Goal: Task Accomplishment & Management: Manage account settings

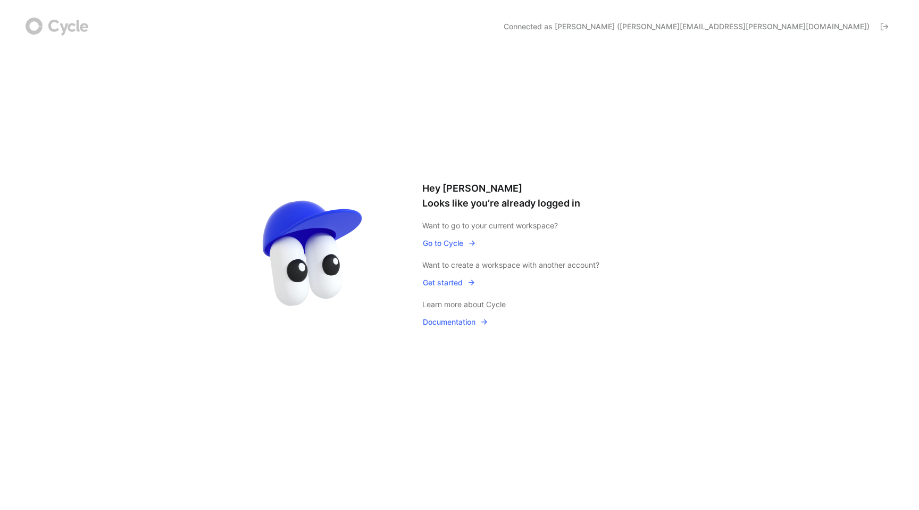
click at [438, 245] on span "Go to Cycle" at bounding box center [449, 243] width 53 height 13
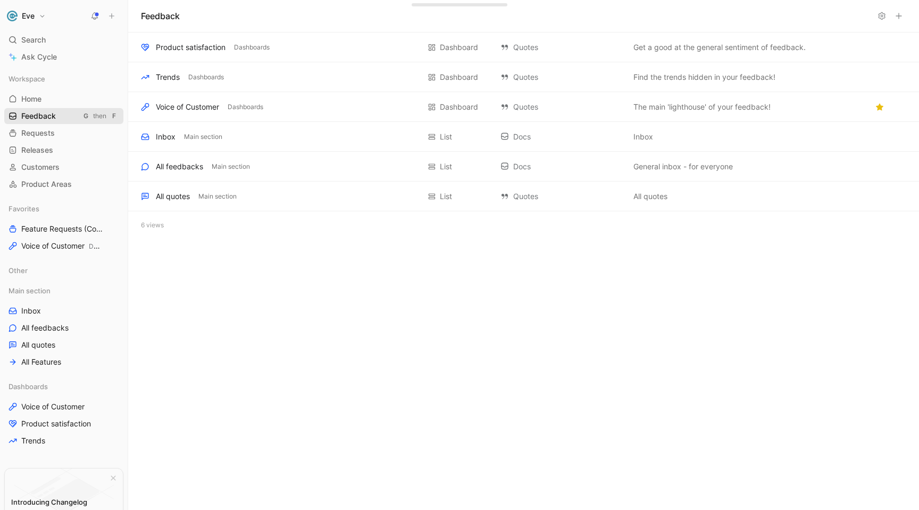
click at [47, 114] on span "Feedback" at bounding box center [38, 116] width 35 height 11
click at [36, 360] on span "All Features" at bounding box center [41, 361] width 40 height 11
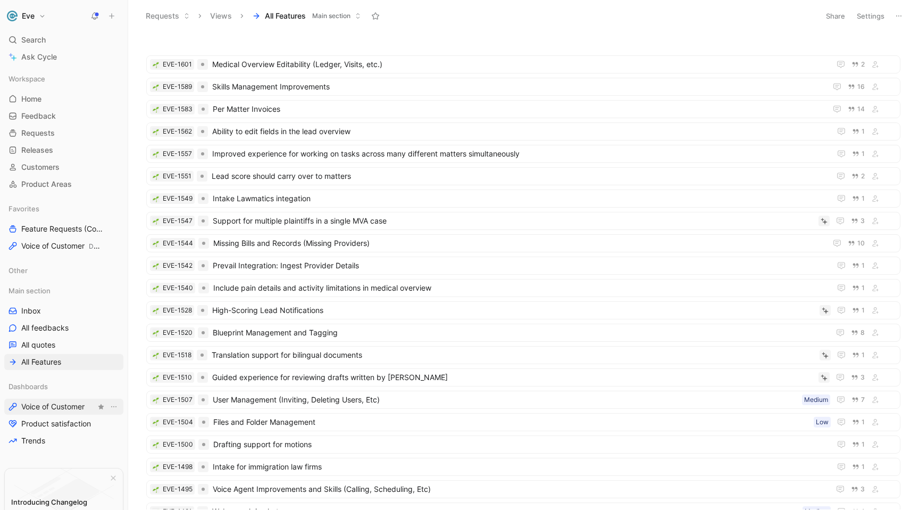
click at [60, 408] on span "Voice of Customer" at bounding box center [52, 406] width 63 height 11
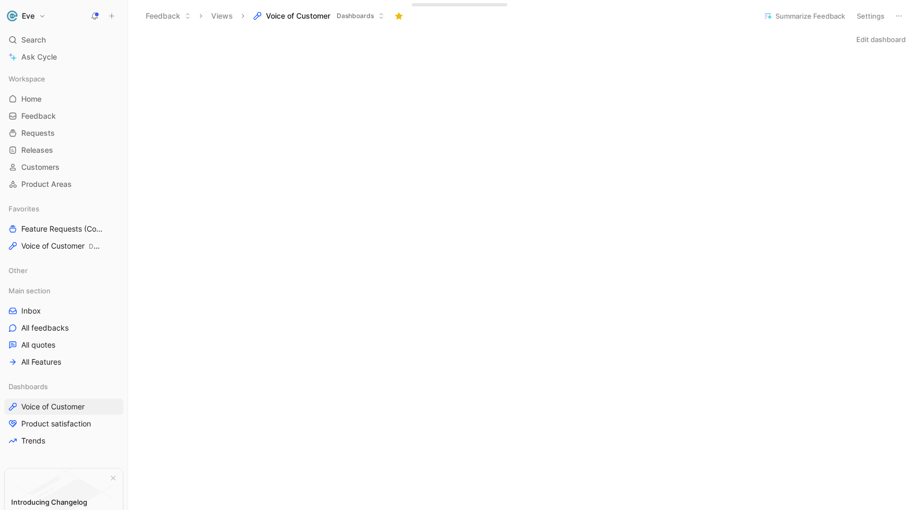
click at [39, 15] on button "Eve" at bounding box center [26, 16] width 44 height 15
click at [116, 190] on div at bounding box center [459, 255] width 919 height 510
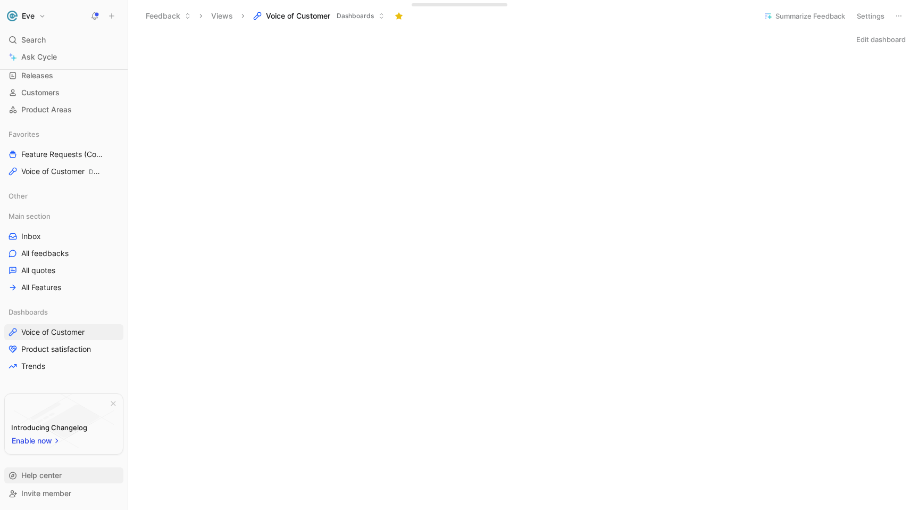
click at [42, 471] on span "Help center" at bounding box center [41, 474] width 40 height 9
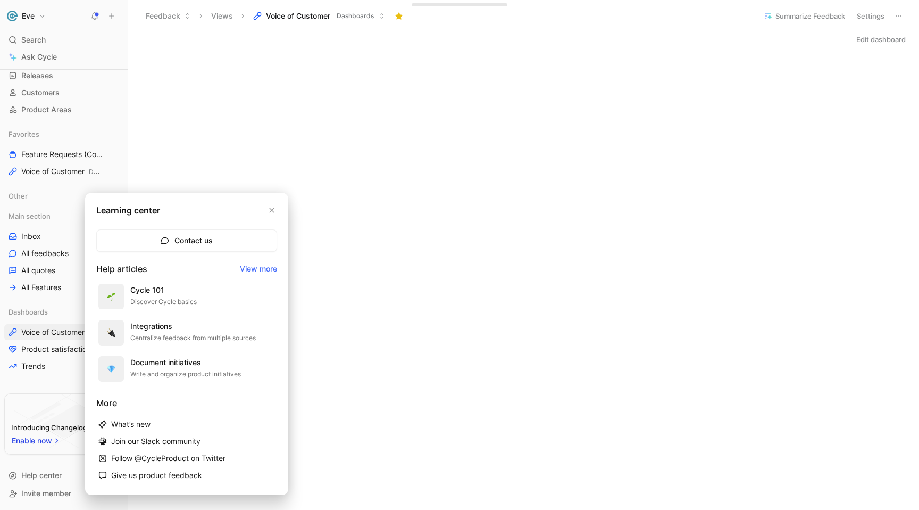
click at [253, 266] on link "View more" at bounding box center [258, 268] width 37 height 13
click at [50, 16] on div at bounding box center [459, 255] width 919 height 510
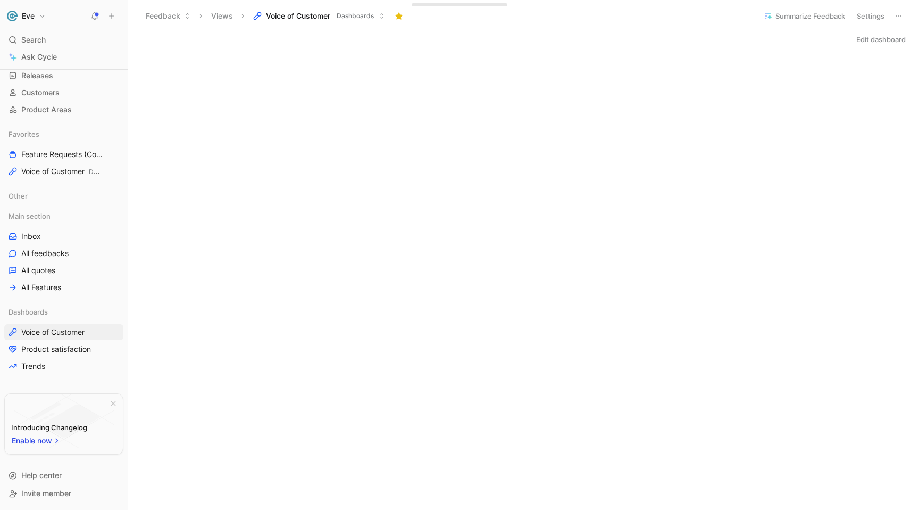
click at [46, 16] on button "Eve" at bounding box center [26, 16] width 44 height 15
click at [33, 106] on div "Workspace settings G then S" at bounding box center [72, 109] width 131 height 17
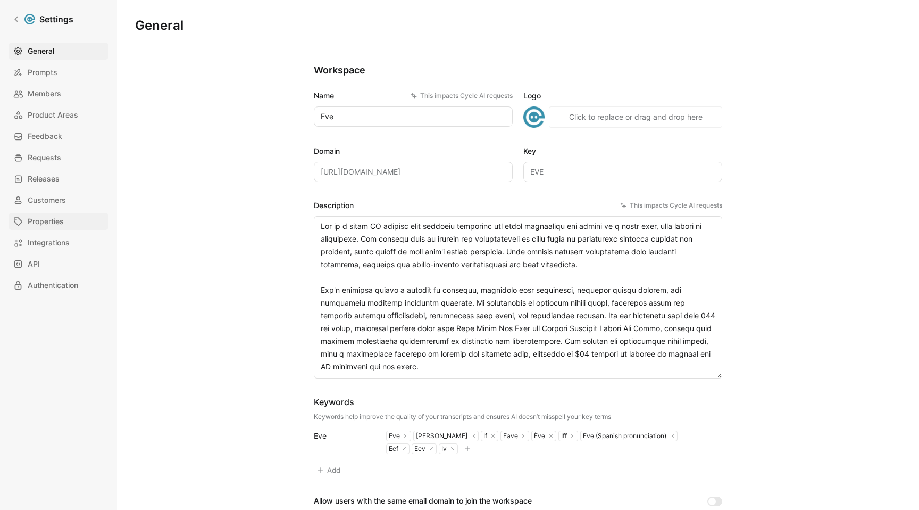
click at [36, 219] on span "Properties" at bounding box center [46, 221] width 36 height 13
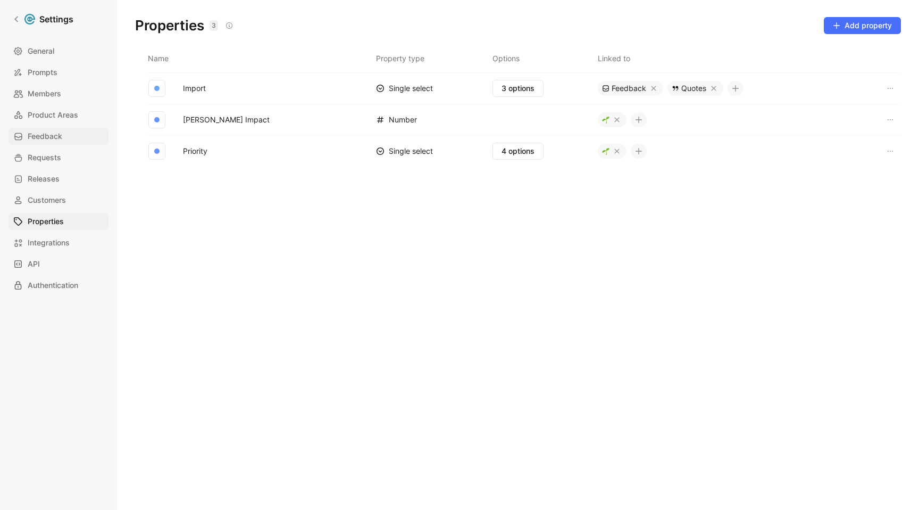
click at [40, 138] on span "Feedback" at bounding box center [45, 136] width 35 height 13
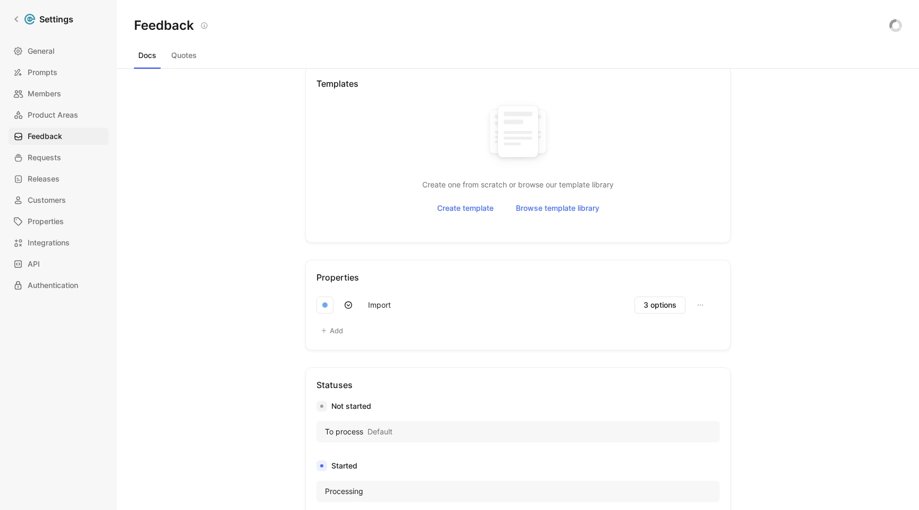
scroll to position [295, 0]
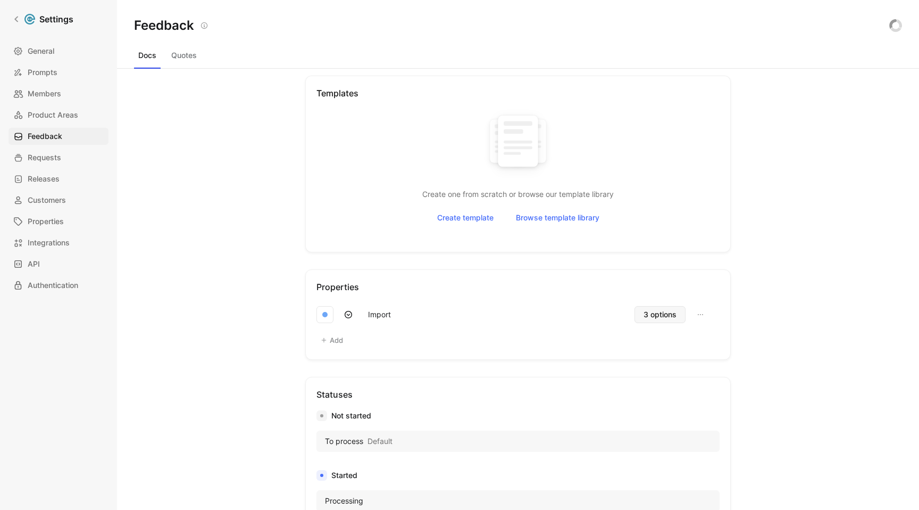
click at [646, 317] on span "3 options" at bounding box center [660, 314] width 33 height 13
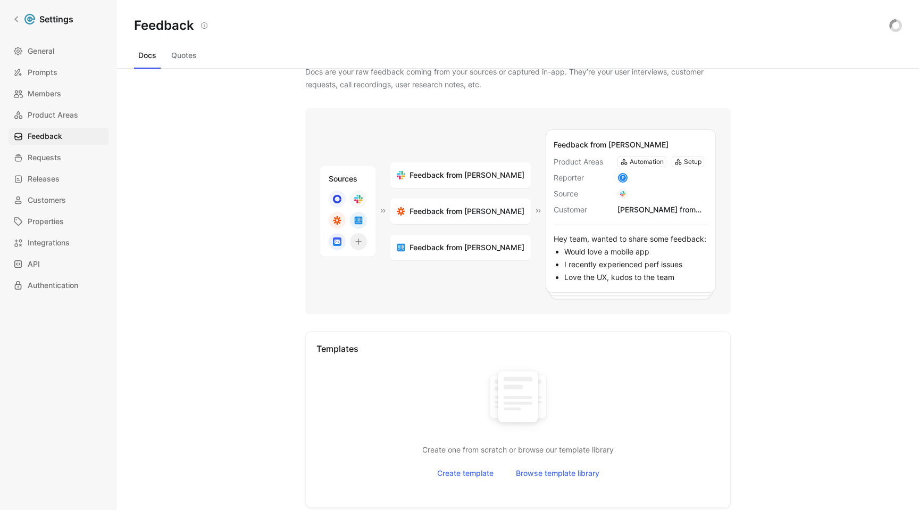
scroll to position [0, 0]
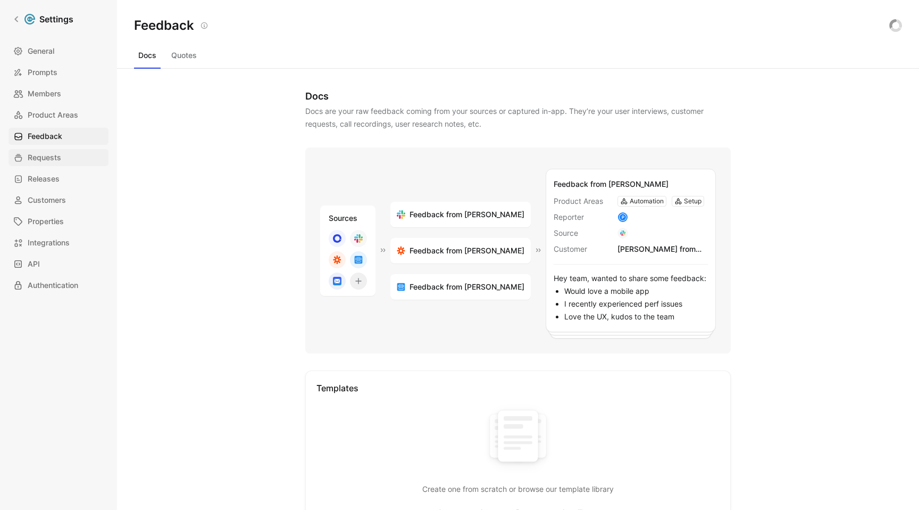
click at [42, 158] on span "Requests" at bounding box center [45, 157] width 34 height 13
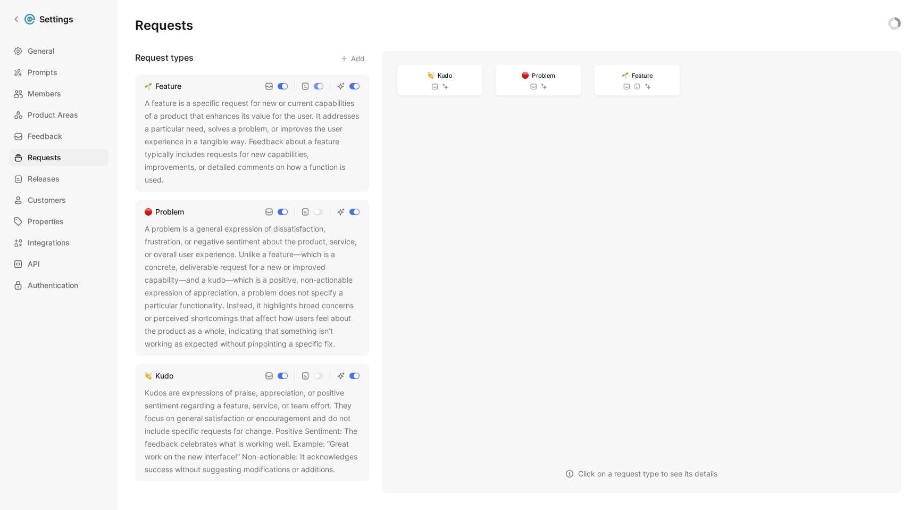
scroll to position [14, 0]
click at [47, 178] on span "Releases" at bounding box center [44, 178] width 32 height 13
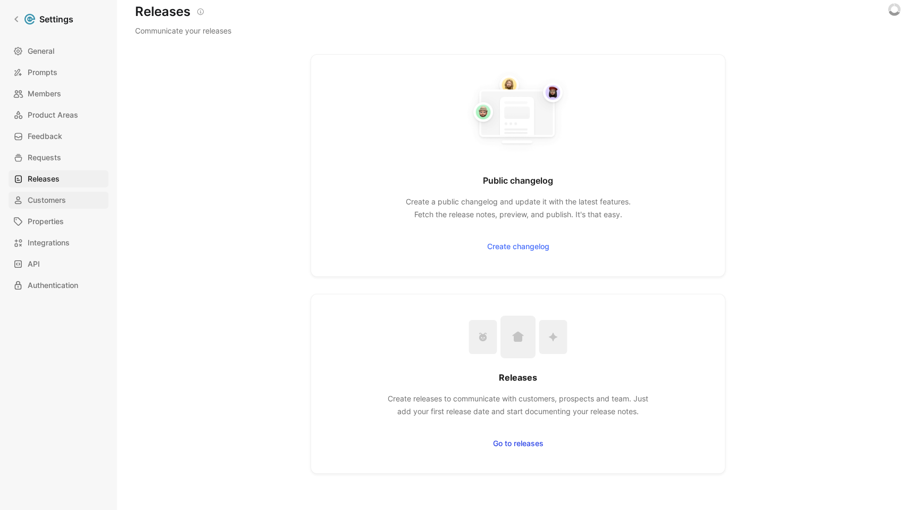
scroll to position [69, 0]
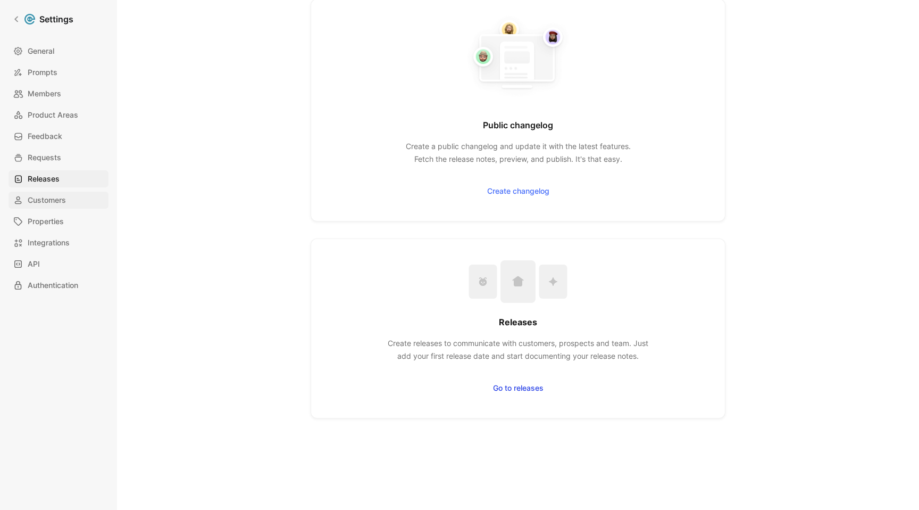
click at [47, 204] on span "Customers" at bounding box center [47, 200] width 38 height 13
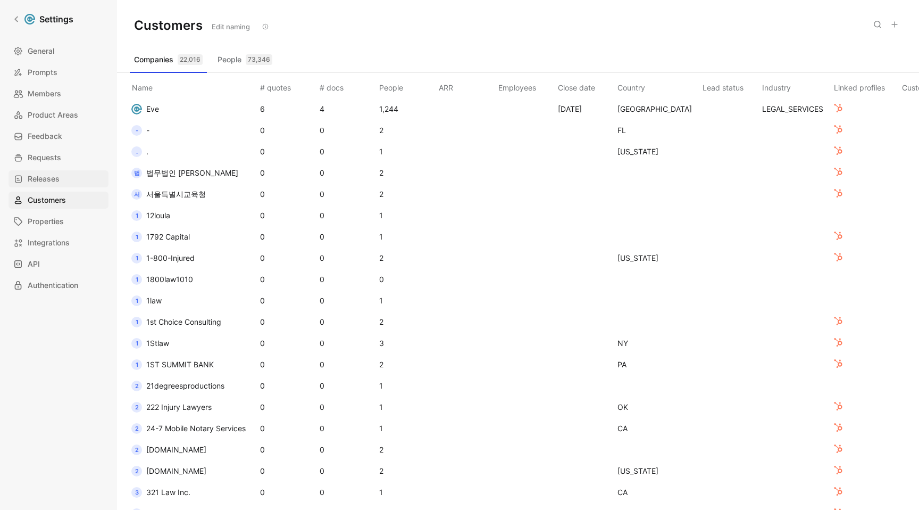
click at [59, 179] on span "Releases" at bounding box center [44, 178] width 32 height 13
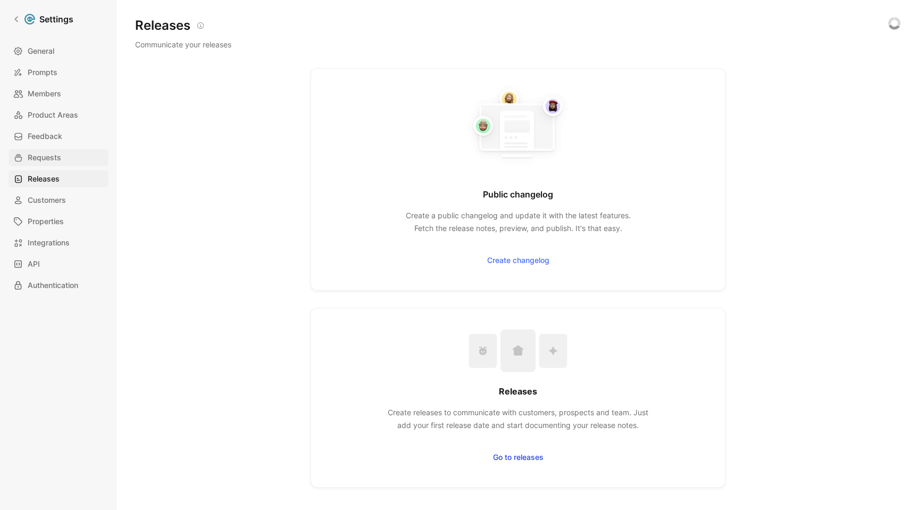
click at [45, 164] on link "Requests" at bounding box center [59, 157] width 100 height 17
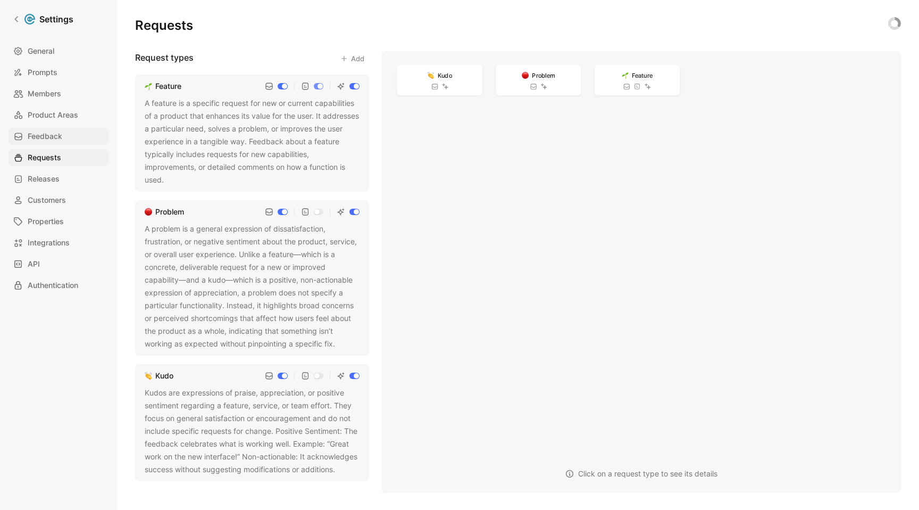
click at [51, 142] on span "Feedback" at bounding box center [45, 136] width 35 height 13
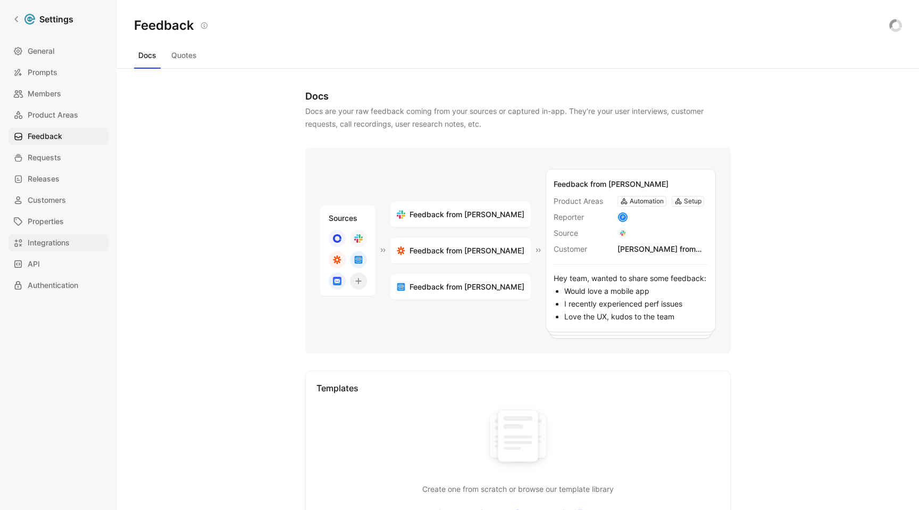
click at [44, 245] on span "Integrations" at bounding box center [49, 242] width 42 height 13
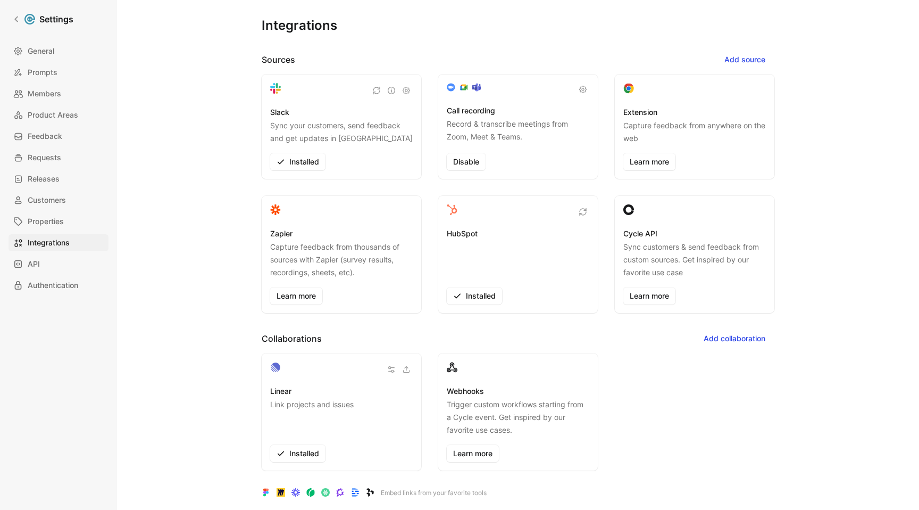
click at [349, 125] on p "Sync your customers, send feedback and get updates in [GEOGRAPHIC_DATA]" at bounding box center [341, 132] width 143 height 26
click at [408, 88] on button "button" at bounding box center [406, 90] width 13 height 13
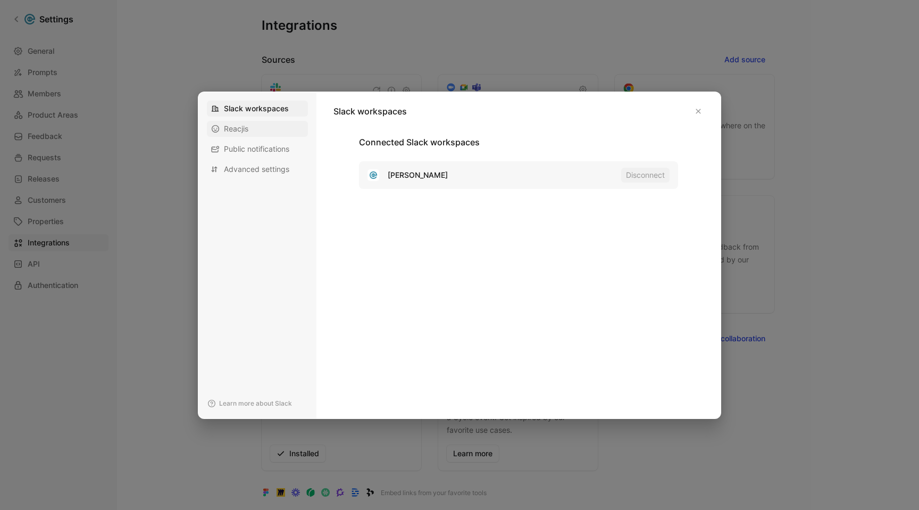
click at [252, 125] on div "Reacjis" at bounding box center [257, 129] width 101 height 16
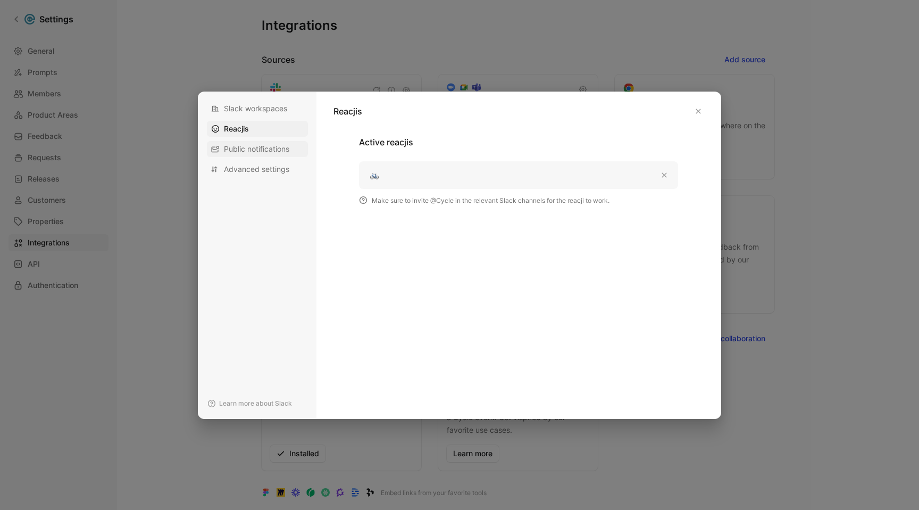
click at [251, 148] on span "Public notifications" at bounding box center [256, 149] width 65 height 11
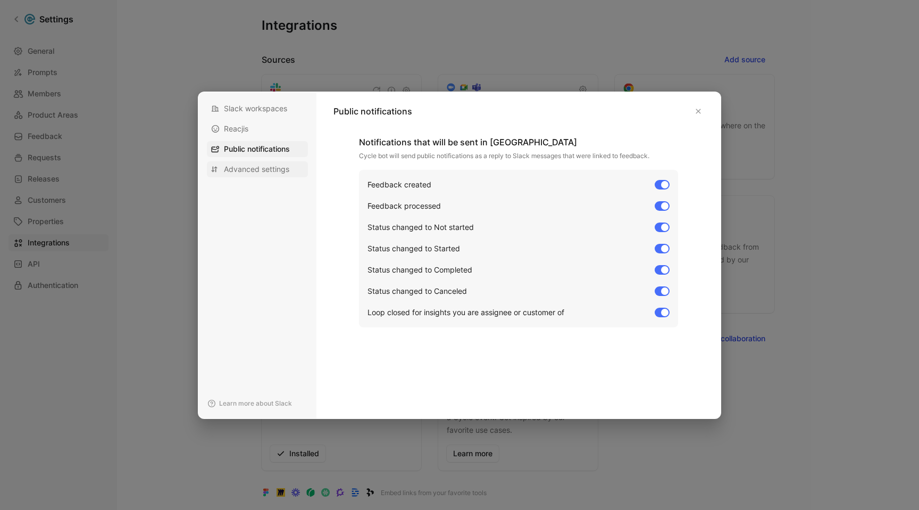
click at [252, 166] on span "Advanced settings" at bounding box center [256, 169] width 65 height 11
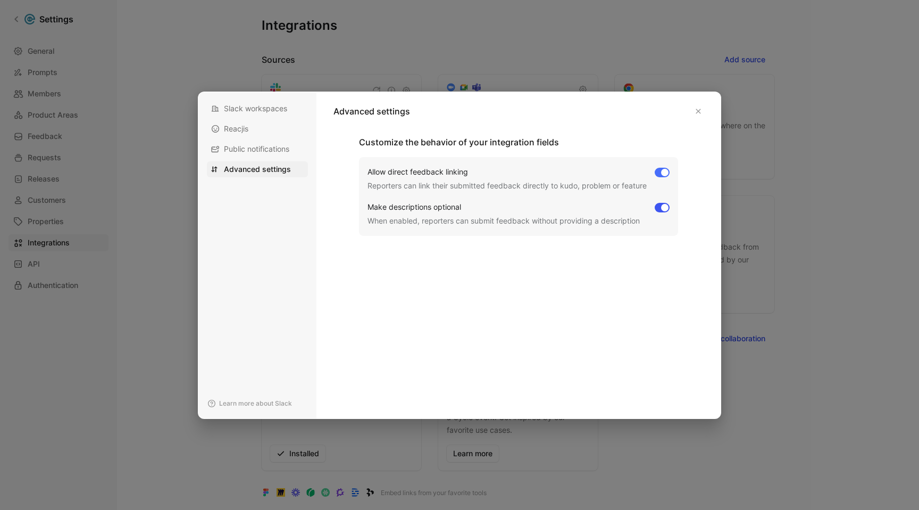
click at [661, 206] on div at bounding box center [664, 207] width 7 height 7
click at [0, 0] on input "Make descriptions optional When enabled, reporters can submit feedback without …" at bounding box center [0, 0] width 0 height 0
click at [696, 112] on icon "button" at bounding box center [698, 111] width 6 height 6
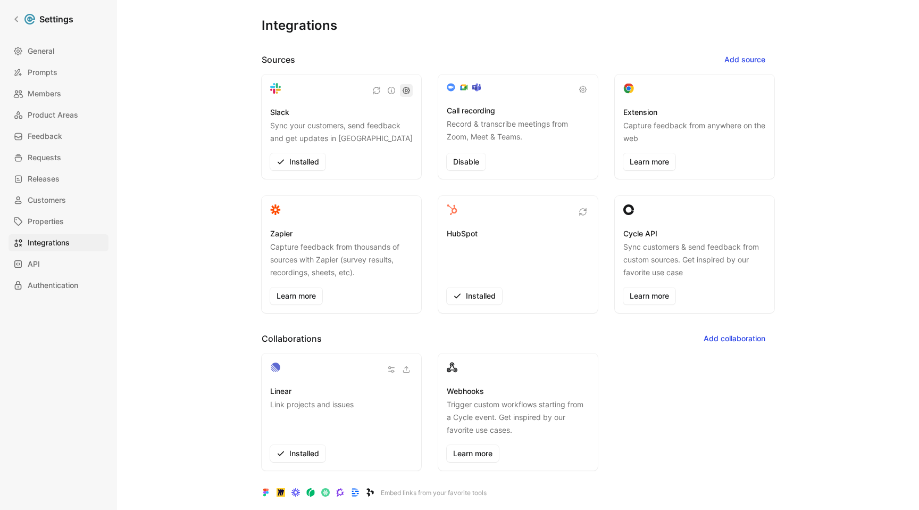
click at [405, 90] on icon "button" at bounding box center [406, 90] width 9 height 9
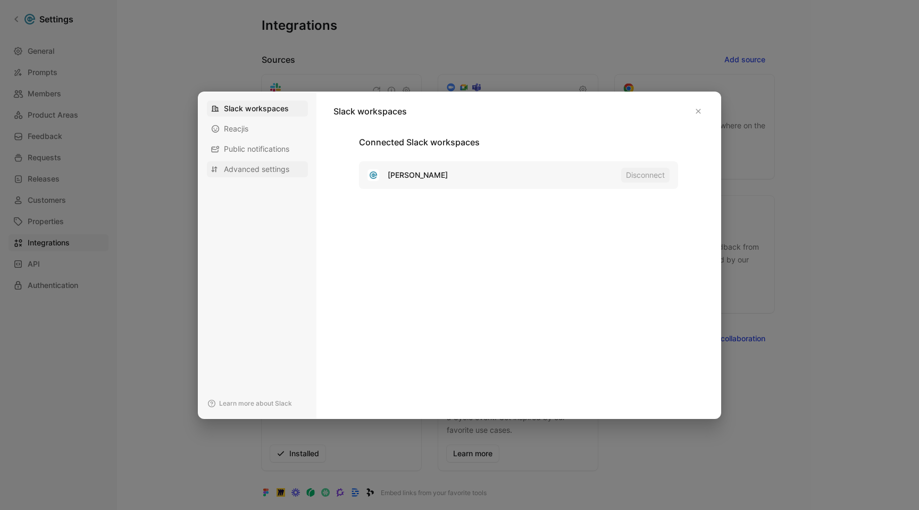
click at [263, 166] on span "Advanced settings" at bounding box center [256, 169] width 65 height 11
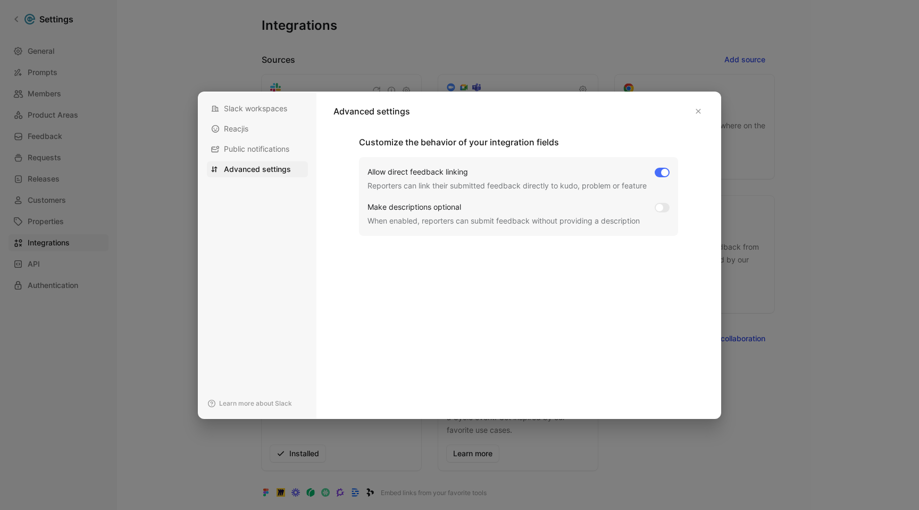
click at [527, 257] on div "Customize the behavior of your integration fields Allow direct feedback linking…" at bounding box center [519, 271] width 370 height 270
click at [246, 111] on span "Slack workspaces" at bounding box center [255, 108] width 63 height 11
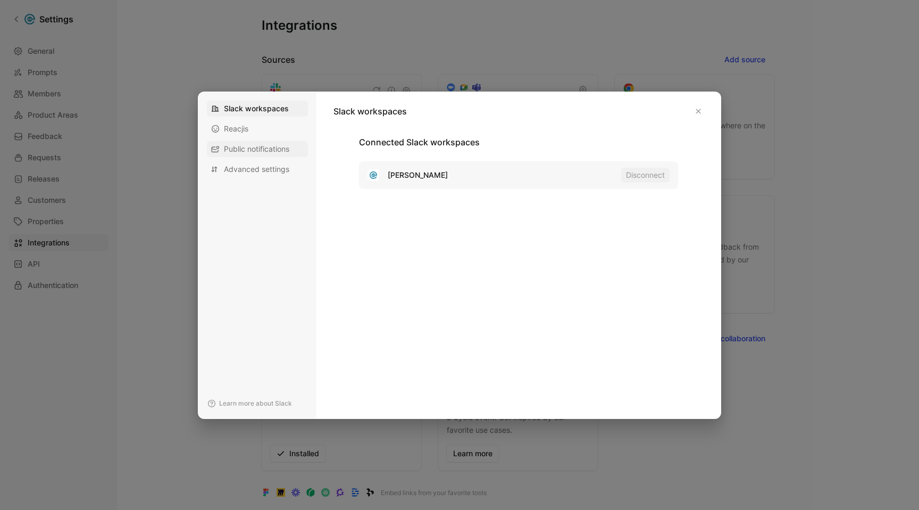
click at [261, 148] on span "Public notifications" at bounding box center [256, 149] width 65 height 11
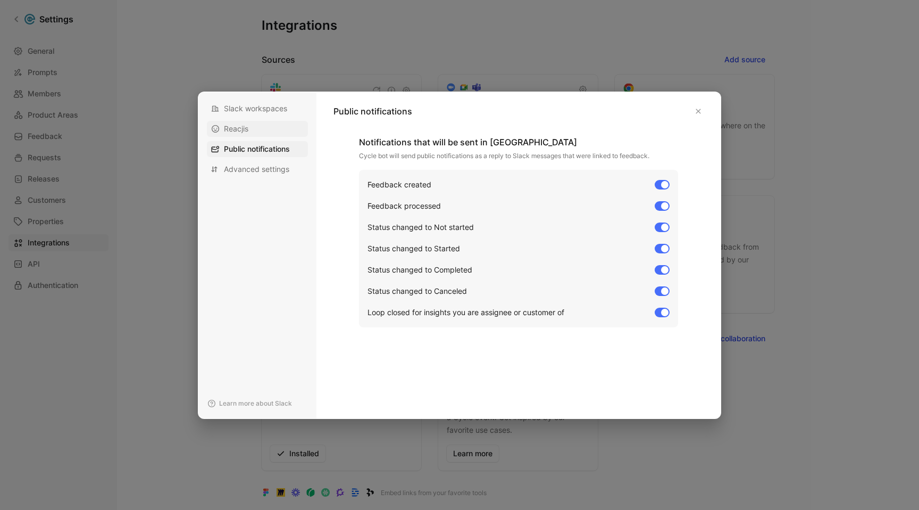
click at [247, 128] on span "Reacjis" at bounding box center [236, 128] width 24 height 11
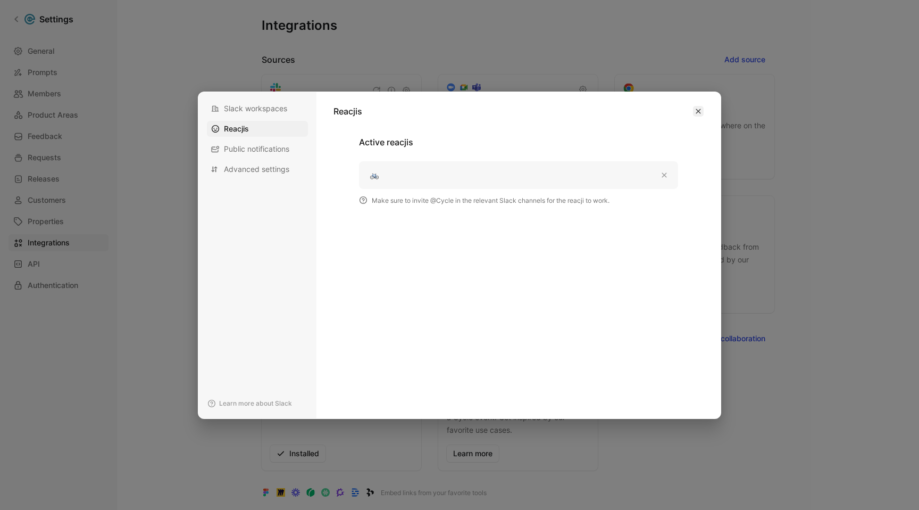
click at [698, 109] on icon "button" at bounding box center [698, 111] width 6 height 6
